Goal: Task Accomplishment & Management: Use online tool/utility

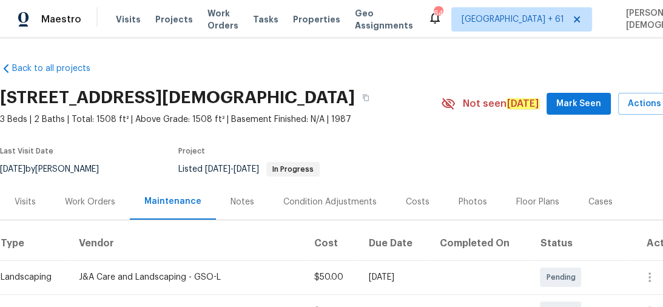
scroll to position [194, 0]
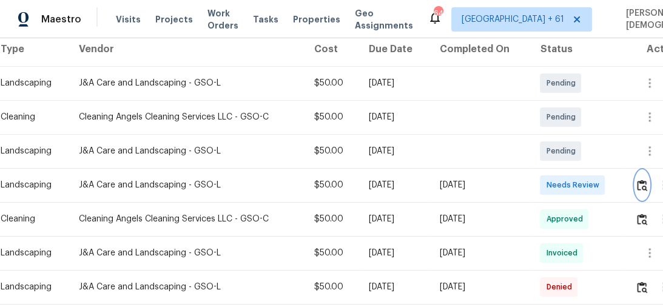
click at [641, 181] on img "button" at bounding box center [642, 186] width 10 height 12
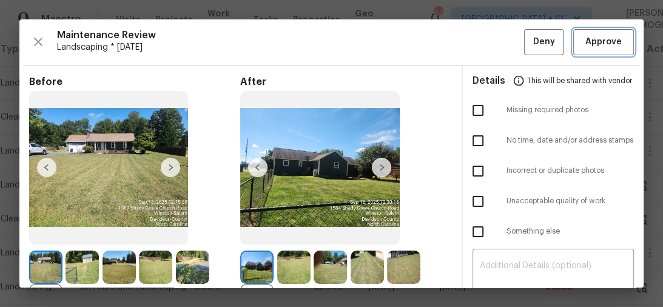
click at [607, 41] on span "Approve" at bounding box center [604, 42] width 36 height 15
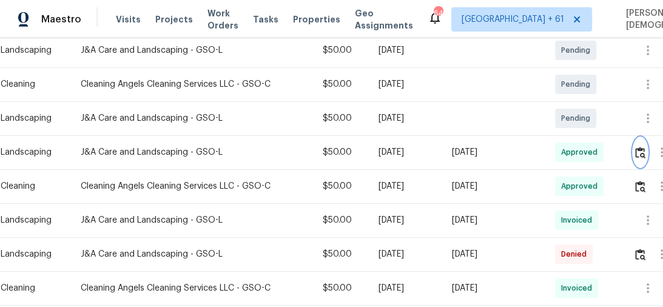
scroll to position [243, 0]
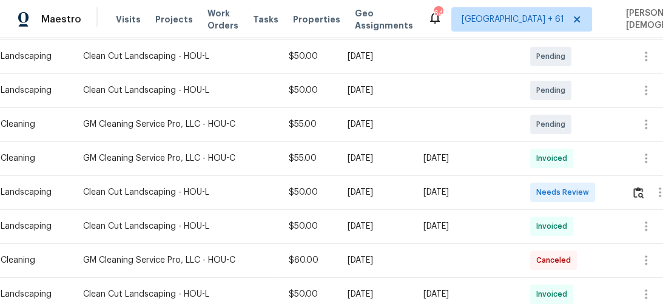
scroll to position [291, 0]
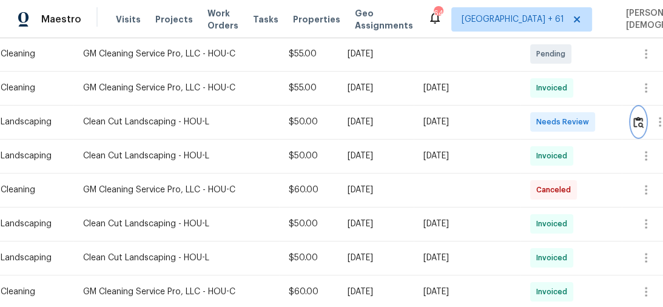
click at [641, 117] on img "button" at bounding box center [639, 123] width 10 height 12
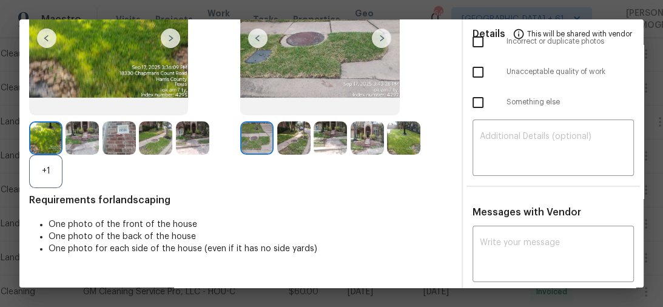
scroll to position [0, 0]
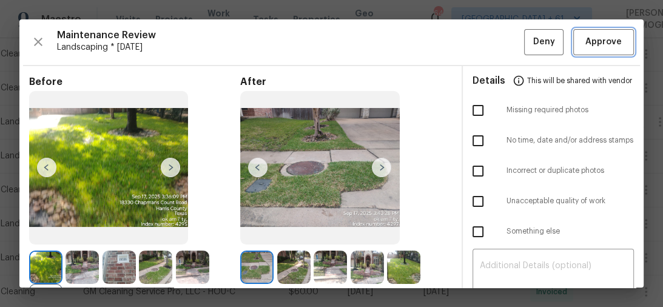
click at [617, 52] on button "Approve" at bounding box center [604, 42] width 61 height 26
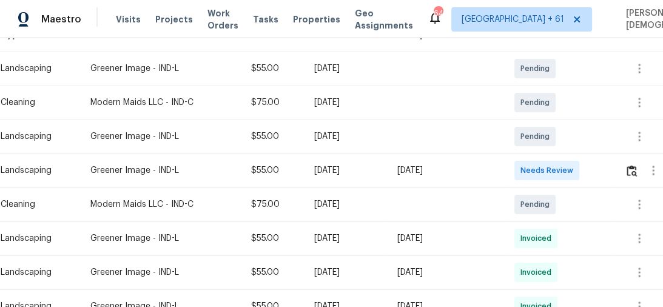
scroll to position [194, 0]
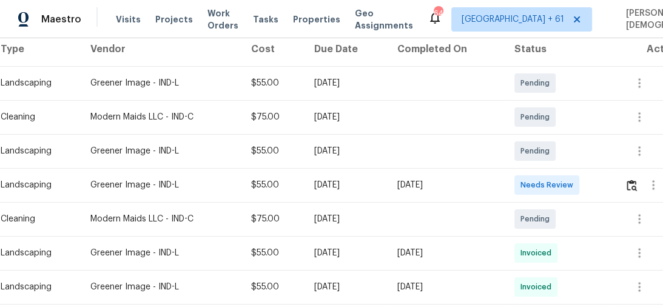
click at [592, 107] on td "Pending" at bounding box center [560, 117] width 111 height 34
click at [584, 73] on td "Pending" at bounding box center [560, 83] width 111 height 34
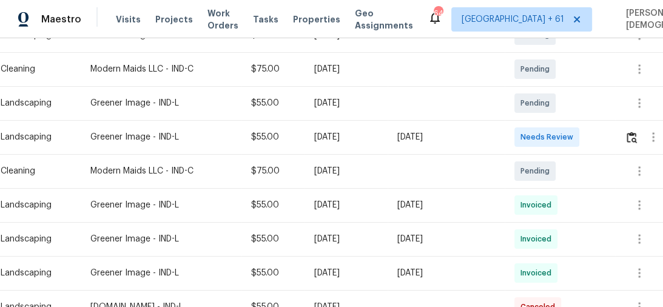
scroll to position [243, 0]
click at [636, 138] on button "button" at bounding box center [632, 136] width 14 height 29
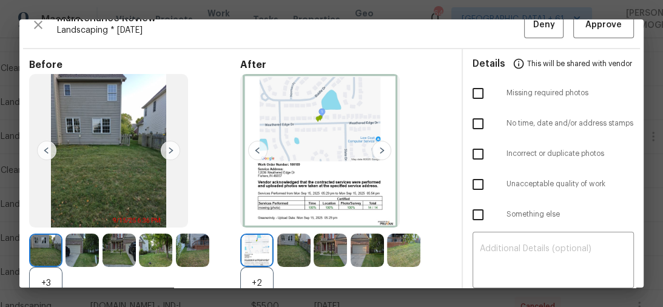
scroll to position [0, 0]
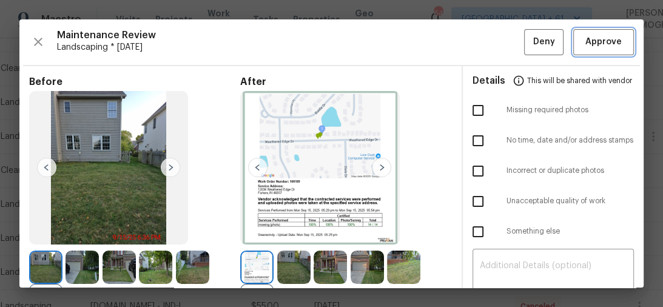
click at [621, 46] on button "Approve" at bounding box center [604, 42] width 61 height 26
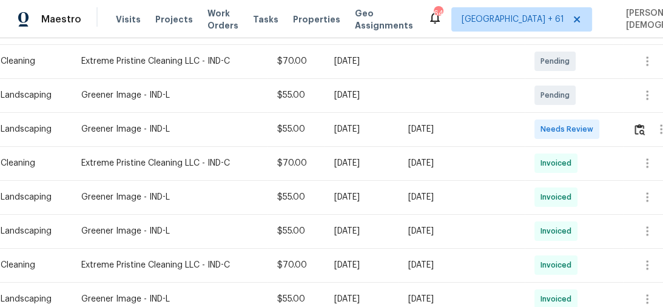
scroll to position [291, 0]
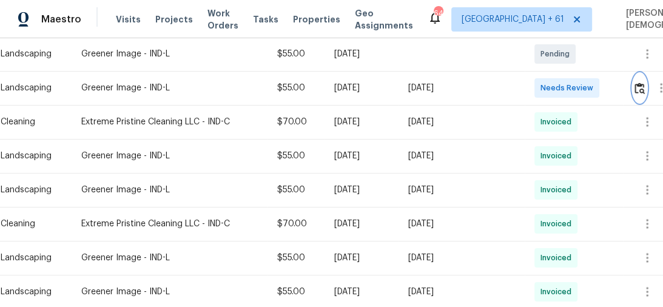
click at [640, 83] on img "button" at bounding box center [640, 89] width 10 height 12
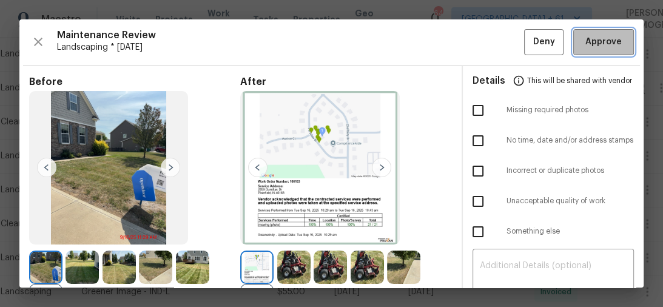
click at [591, 47] on span "Approve" at bounding box center [604, 42] width 36 height 15
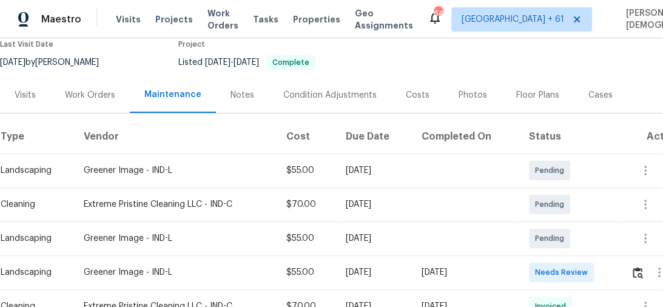
scroll to position [194, 0]
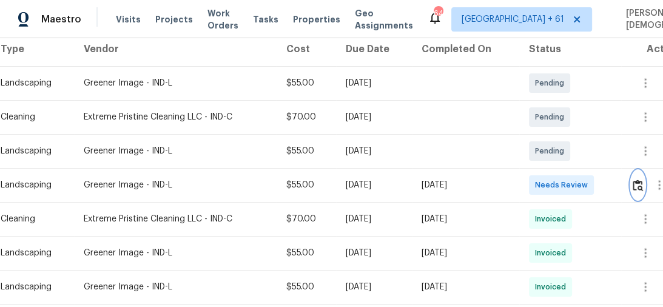
click at [638, 181] on img "button" at bounding box center [638, 186] width 10 height 12
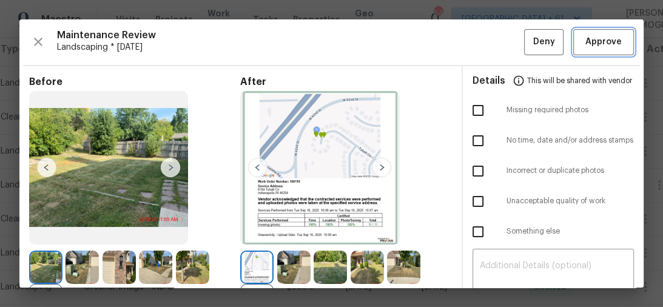
click at [600, 50] on button "Approve" at bounding box center [604, 42] width 61 height 26
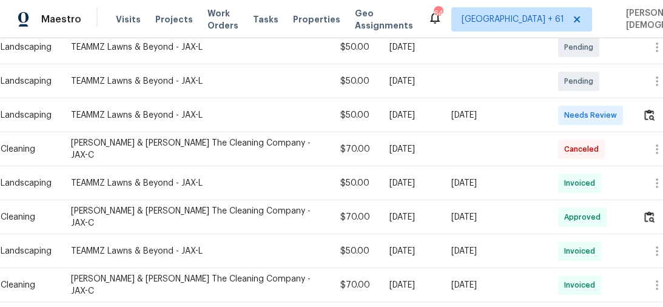
scroll to position [243, 0]
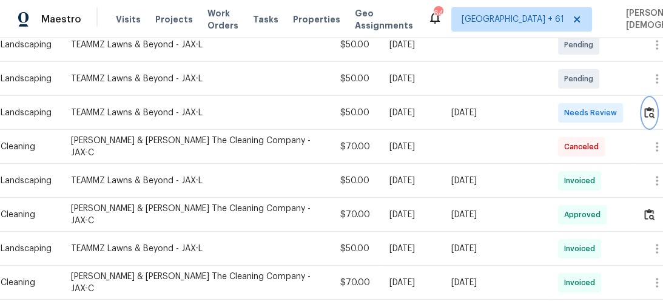
click at [643, 104] on button "button" at bounding box center [650, 112] width 14 height 29
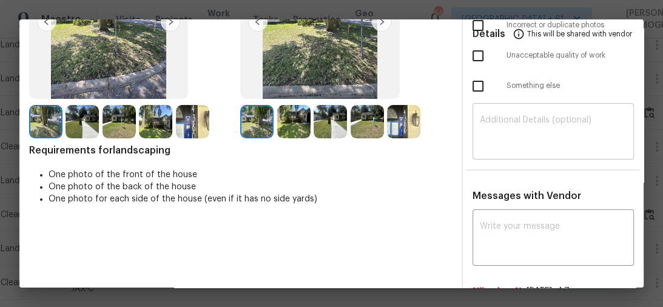
scroll to position [0, 0]
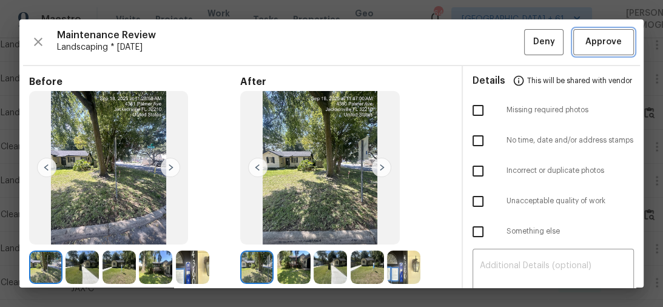
click at [590, 36] on span "Approve" at bounding box center [604, 42] width 36 height 15
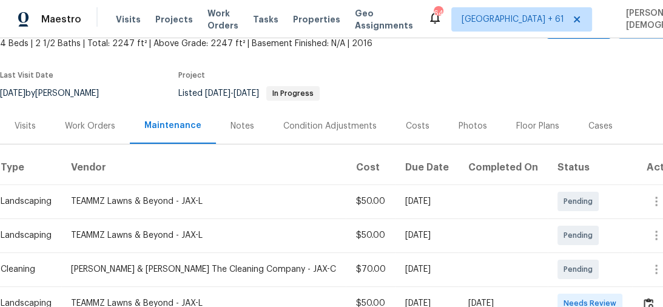
scroll to position [146, 0]
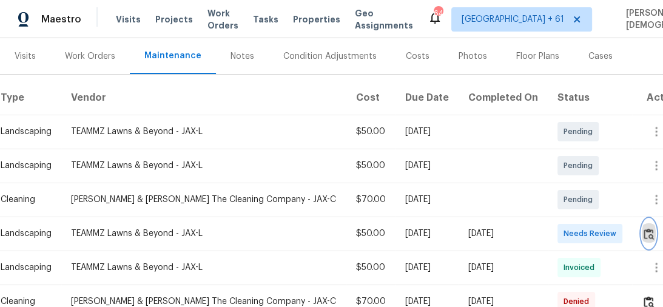
click at [648, 228] on img "button" at bounding box center [649, 234] width 10 height 12
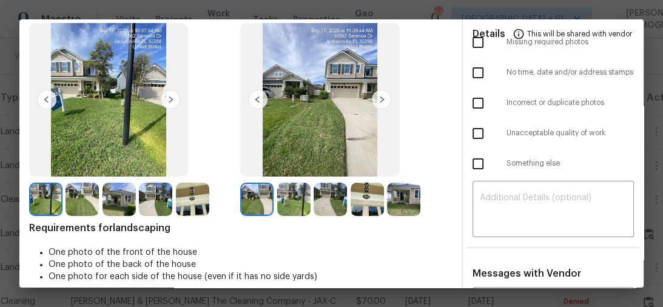
scroll to position [0, 0]
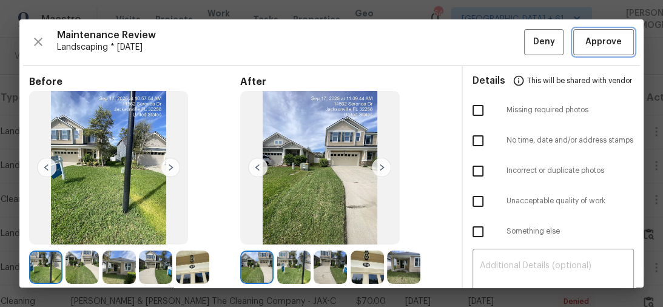
click at [586, 36] on span "Approve" at bounding box center [604, 42] width 36 height 15
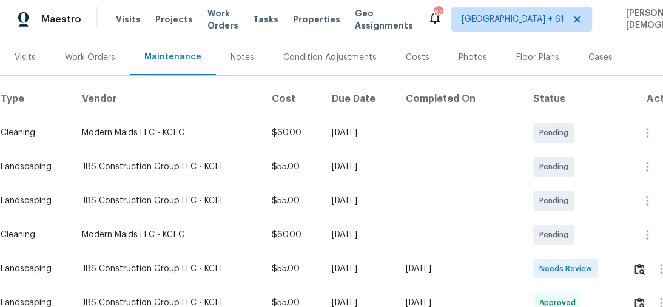
scroll to position [146, 0]
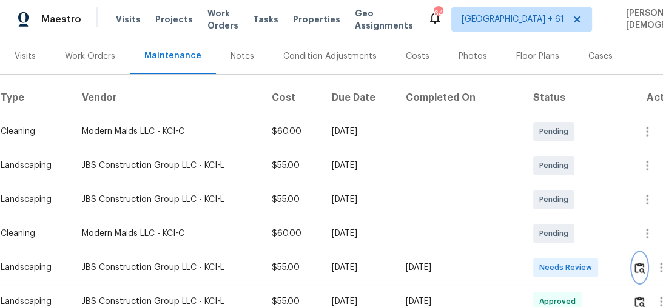
click at [645, 262] on img "button" at bounding box center [640, 268] width 10 height 12
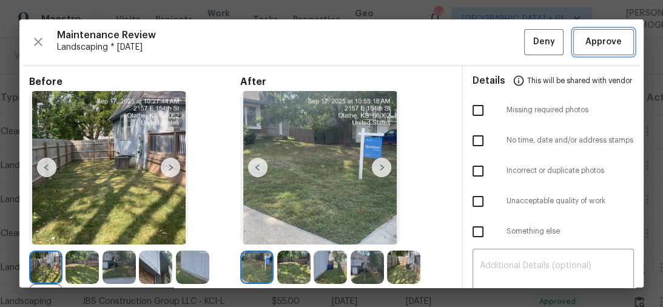
click at [586, 43] on span "Approve" at bounding box center [604, 42] width 36 height 15
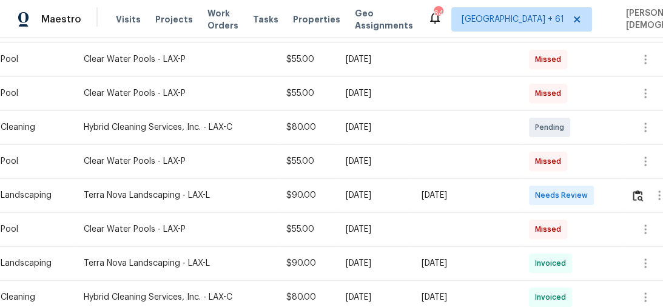
scroll to position [291, 0]
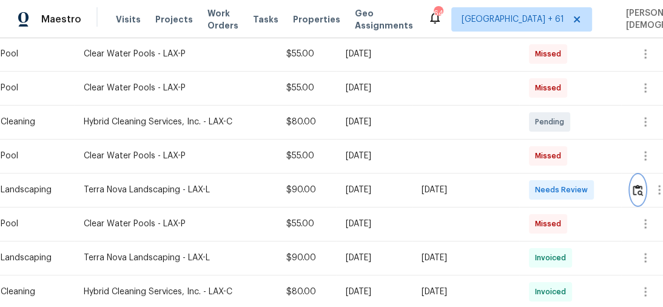
click at [636, 185] on img "button" at bounding box center [638, 191] width 10 height 12
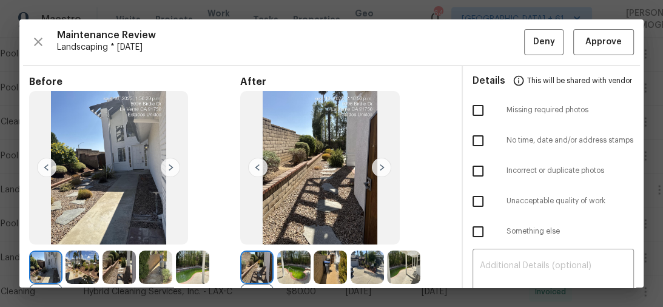
click at [595, 53] on div "Maintenance Review Landscaping * Mon, Sep 15 Deny Approve Before +5 After +4 Re…" at bounding box center [331, 153] width 625 height 268
click at [592, 46] on span "Approve" at bounding box center [604, 42] width 36 height 15
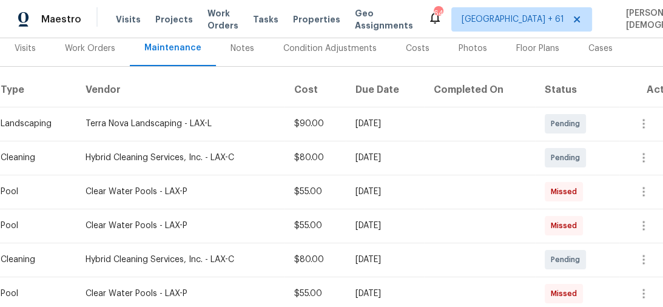
scroll to position [0, 0]
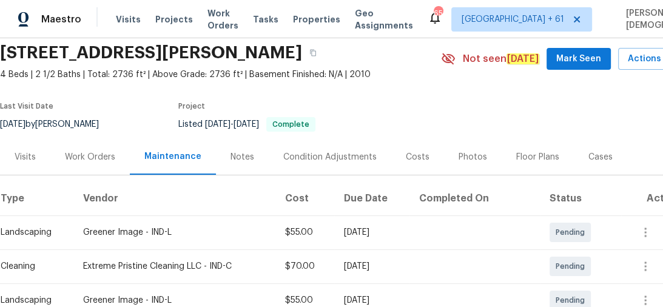
scroll to position [97, 0]
